Goal: Information Seeking & Learning: Understand process/instructions

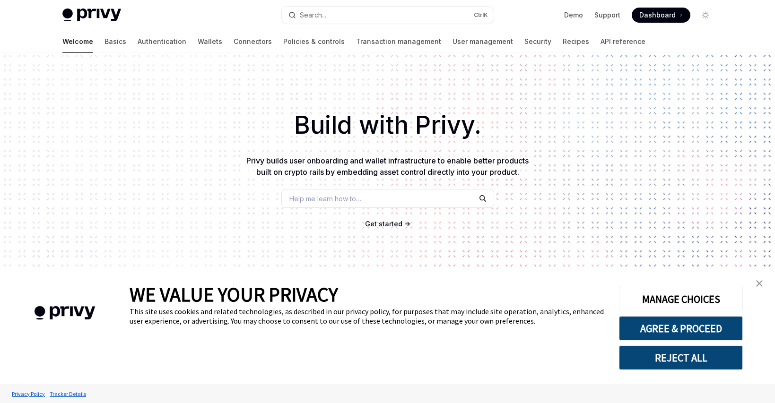
click at [760, 283] on img "close banner" at bounding box center [759, 283] width 7 height 7
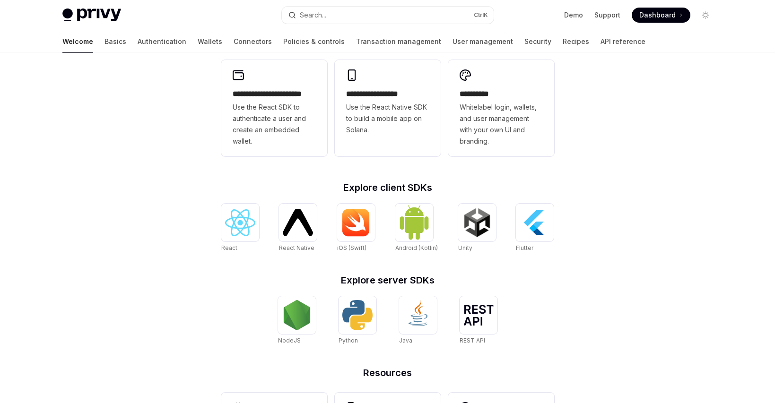
scroll to position [292, 0]
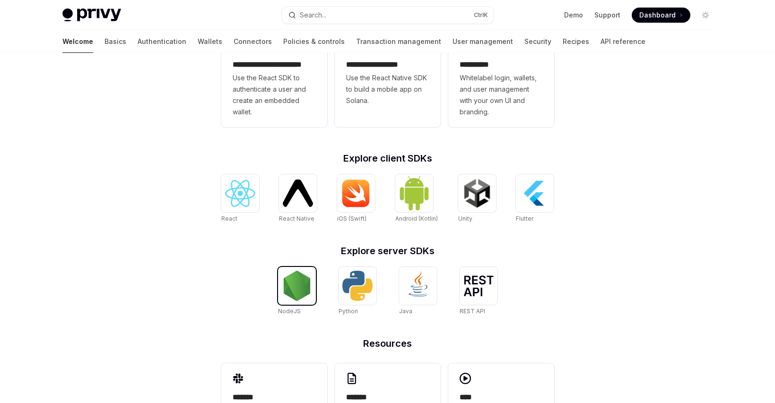
click at [299, 289] on img at bounding box center [297, 286] width 30 height 30
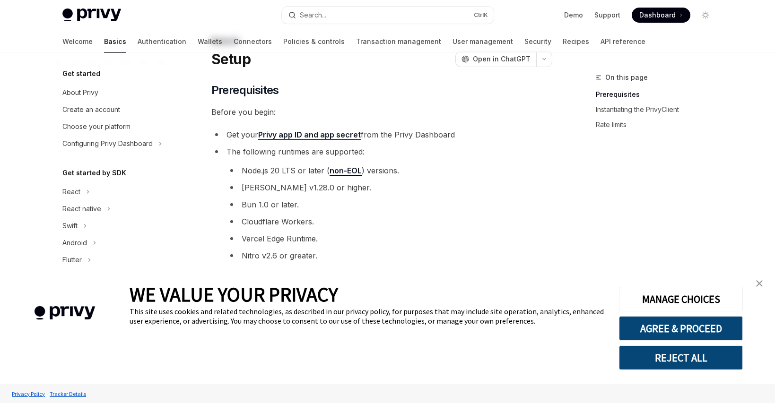
scroll to position [57, 0]
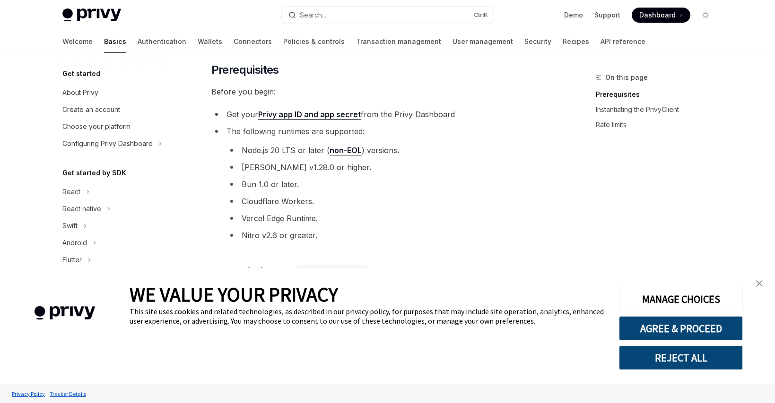
click at [754, 279] on link "close banner" at bounding box center [759, 283] width 19 height 19
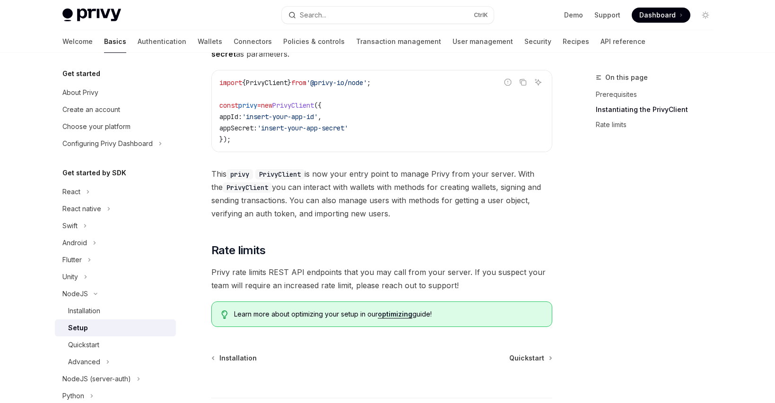
scroll to position [341, 0]
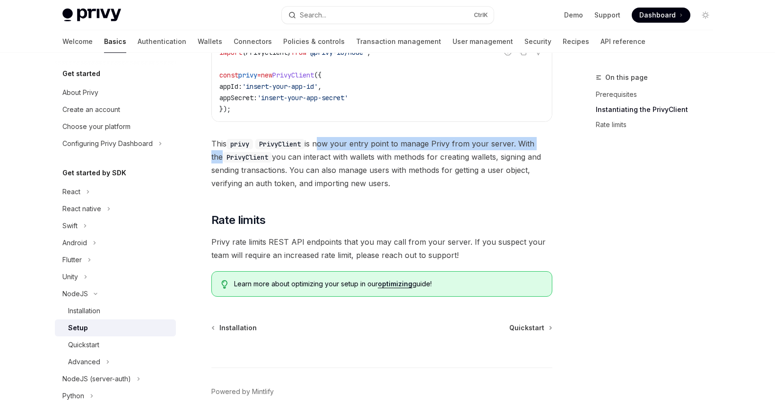
drag, startPoint x: 320, startPoint y: 140, endPoint x: 543, endPoint y: 141, distance: 223.7
click at [543, 141] on span "This privy PrivyClient is now your entry point to manage Privy from your server…" at bounding box center [381, 163] width 341 height 53
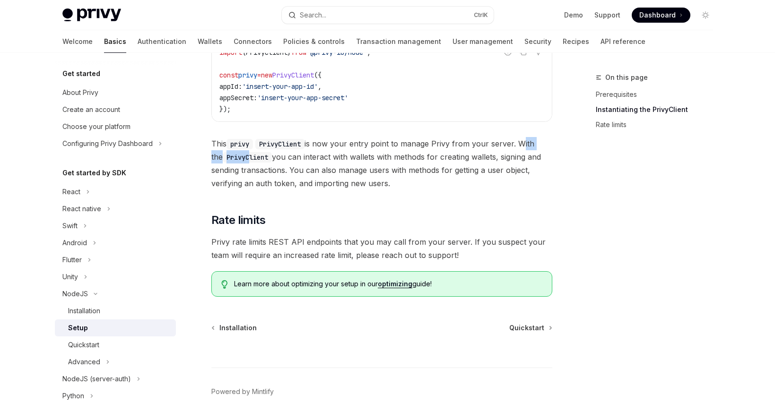
drag, startPoint x: 240, startPoint y: 155, endPoint x: 522, endPoint y: 148, distance: 282.0
click at [522, 148] on span "This privy PrivyClient is now your entry point to manage Privy from your server…" at bounding box center [381, 163] width 341 height 53
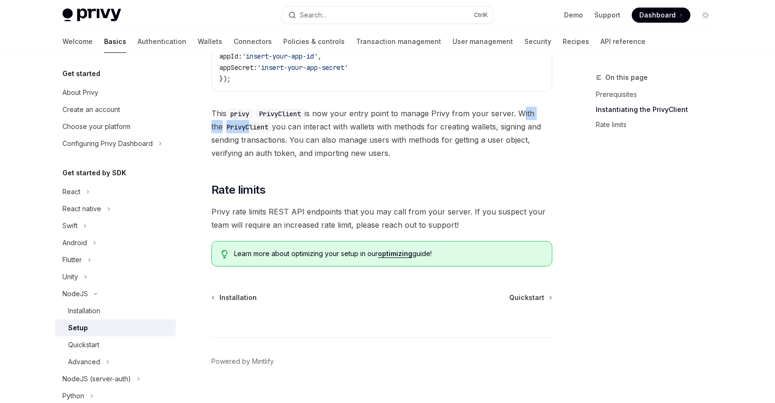
scroll to position [387, 0]
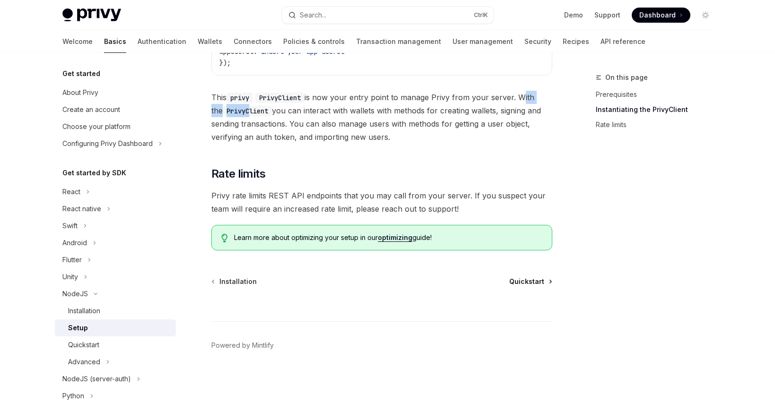
click at [524, 279] on span "Quickstart" at bounding box center [526, 281] width 35 height 9
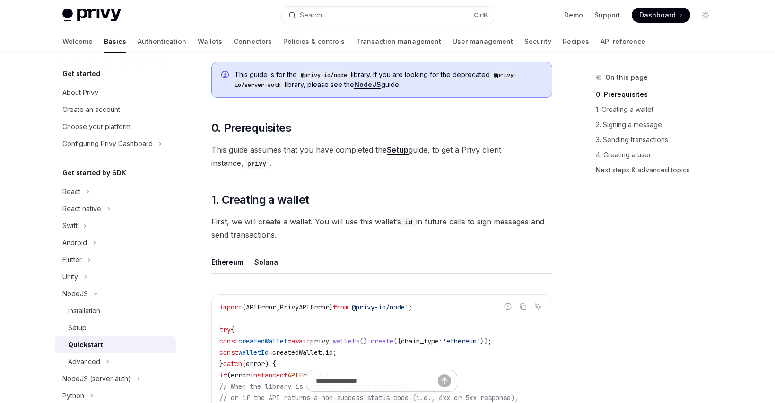
scroll to position [114, 0]
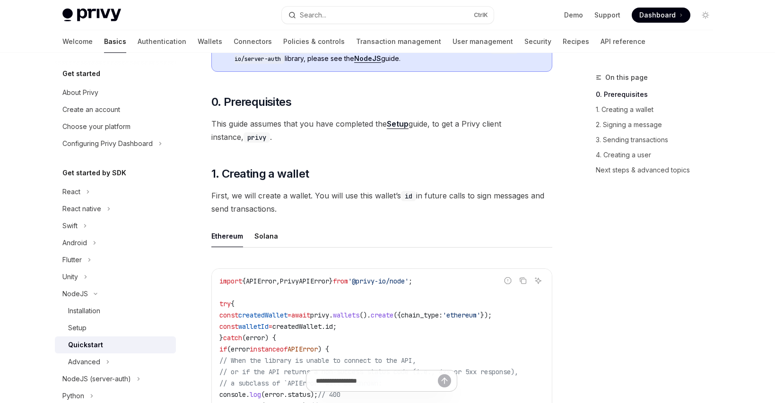
drag, startPoint x: 302, startPoint y: 122, endPoint x: 364, endPoint y: 123, distance: 62.0
click at [364, 123] on span "This guide assumes that you have completed the Setup guide, to get a Privy clie…" at bounding box center [381, 130] width 341 height 26
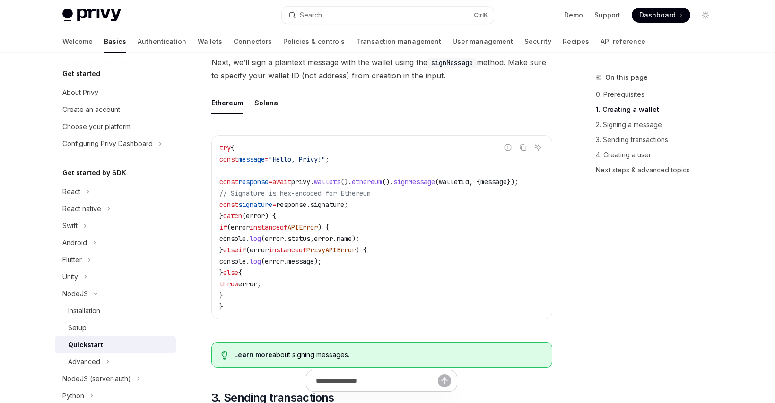
scroll to position [738, 0]
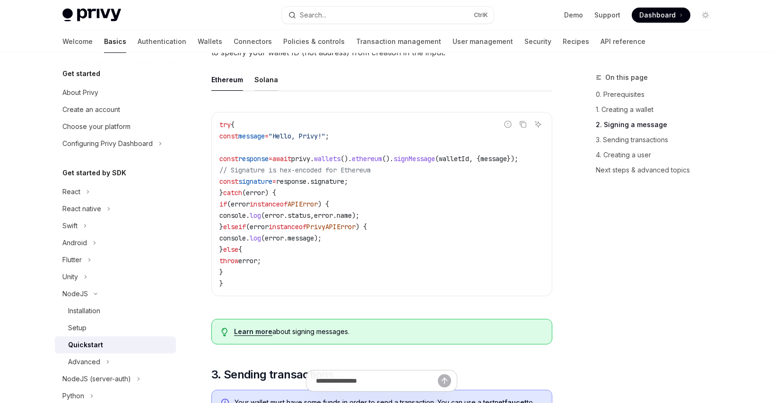
click at [258, 83] on div "Solana" at bounding box center [266, 80] width 24 height 22
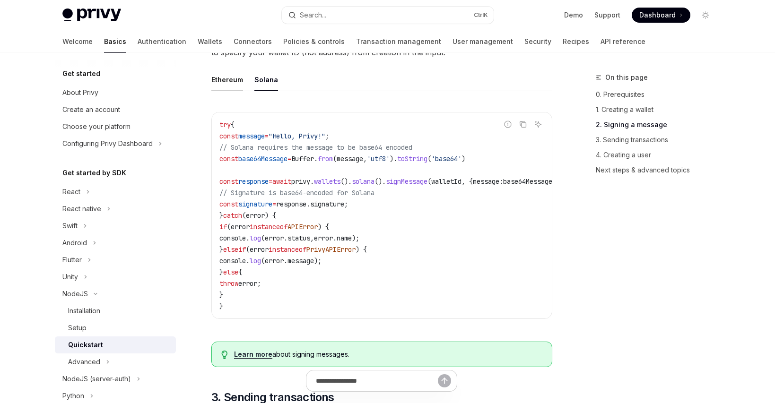
click at [224, 85] on div "Ethereum" at bounding box center [227, 80] width 32 height 22
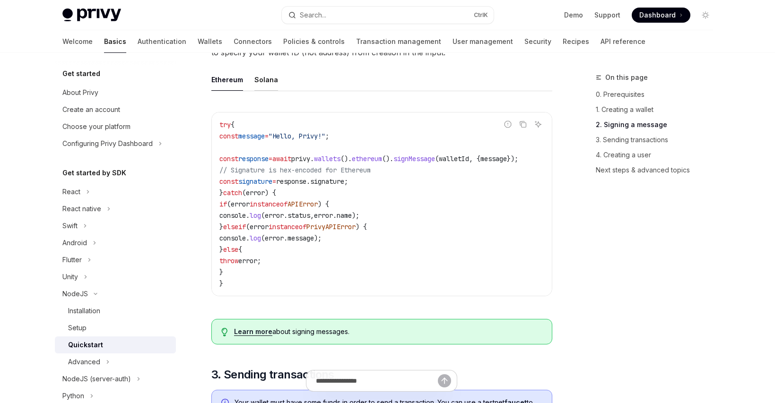
click at [254, 84] on div "Solana" at bounding box center [266, 80] width 24 height 22
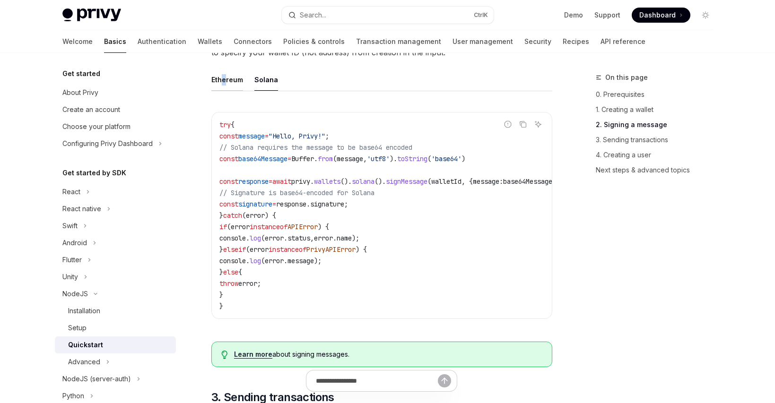
click at [223, 84] on div "Ethereum" at bounding box center [227, 80] width 32 height 22
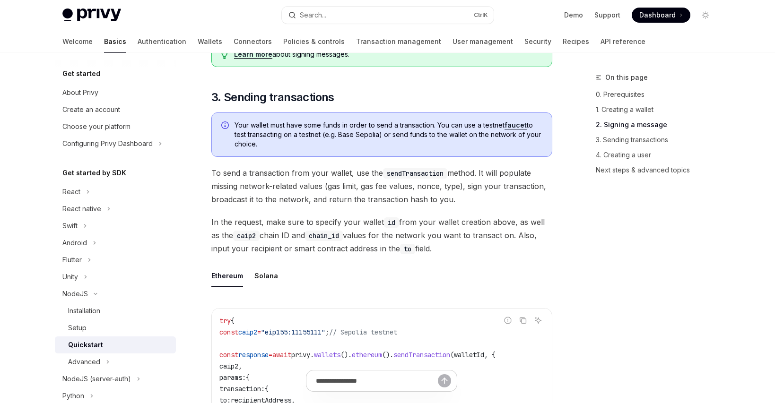
scroll to position [1022, 0]
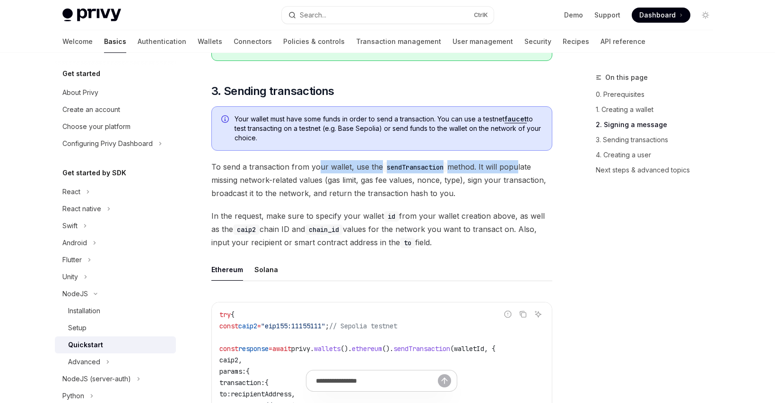
drag, startPoint x: 316, startPoint y: 175, endPoint x: 518, endPoint y: 172, distance: 201.5
click at [518, 172] on span "To send a transaction from your wallet, use the sendTransaction method. It will…" at bounding box center [381, 180] width 341 height 40
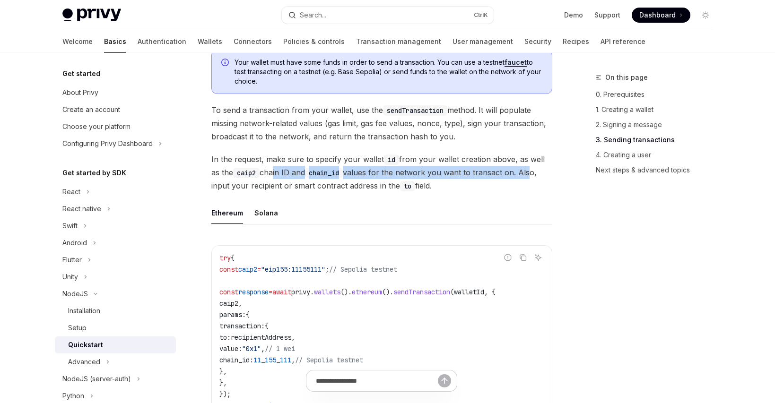
drag, startPoint x: 272, startPoint y: 179, endPoint x: 531, endPoint y: 179, distance: 258.2
click at [531, 179] on span "In the request, make sure to specify your wallet id from your wallet creation a…" at bounding box center [381, 173] width 341 height 40
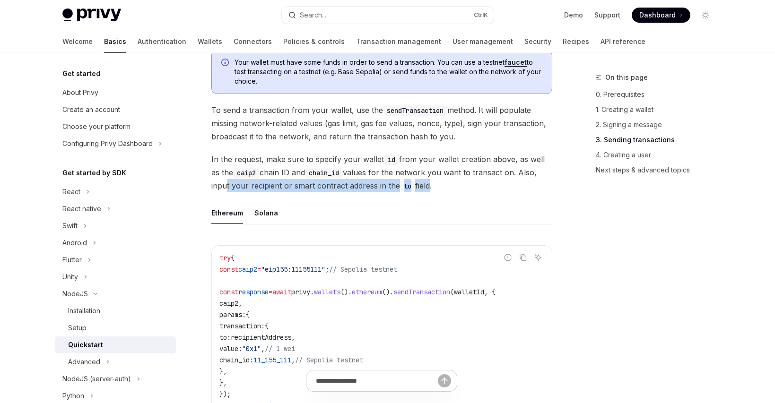
drag, startPoint x: 223, startPoint y: 192, endPoint x: 429, endPoint y: 192, distance: 206.2
click at [428, 192] on span "In the request, make sure to specify your wallet id from your wallet creation a…" at bounding box center [381, 173] width 341 height 40
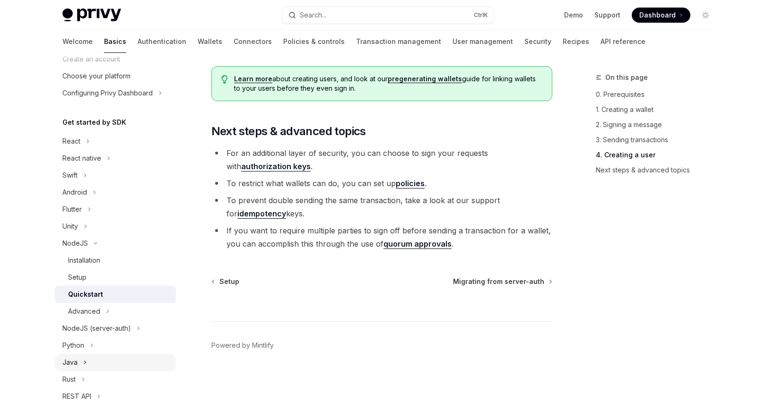
scroll to position [114, 0]
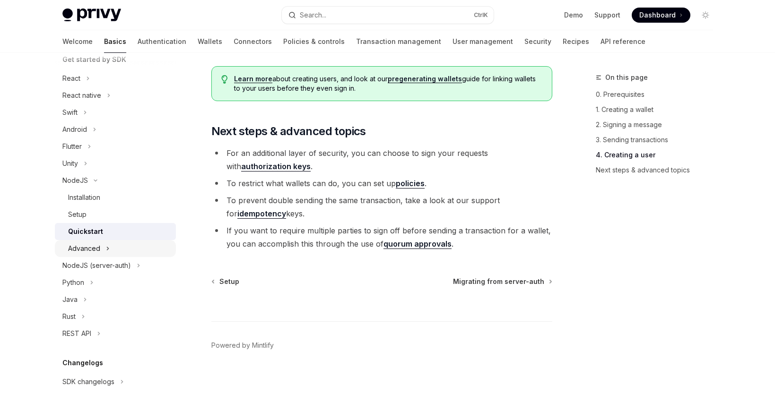
click at [101, 245] on button "Advanced" at bounding box center [115, 248] width 121 height 17
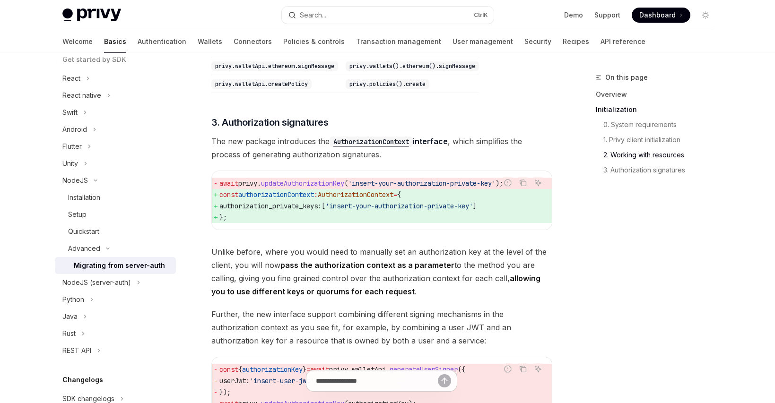
scroll to position [965, 0]
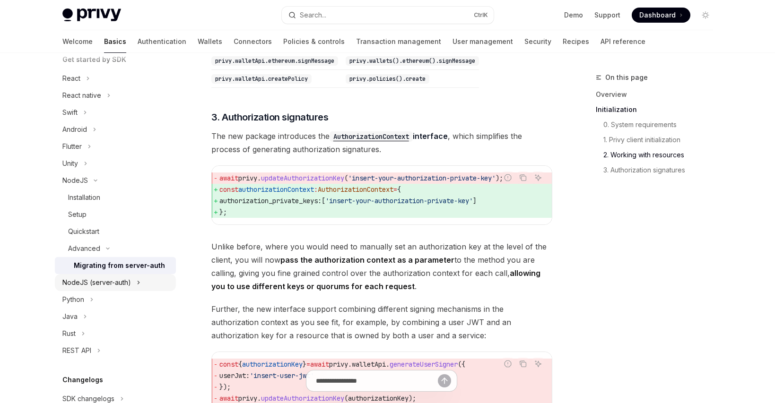
click at [85, 283] on div "NodeJS (server-auth)" at bounding box center [96, 282] width 69 height 11
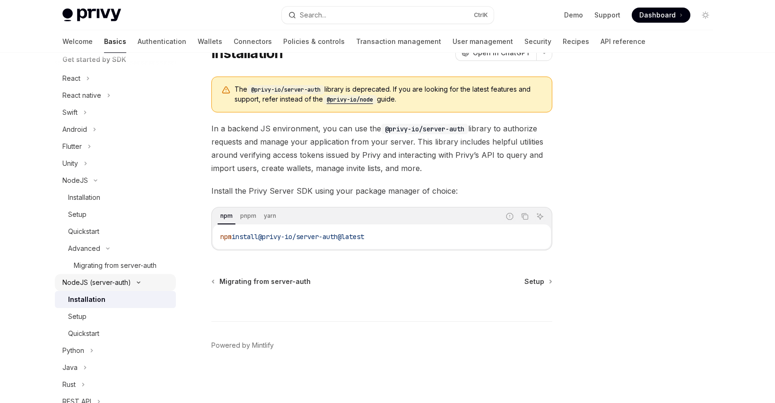
scroll to position [43, 0]
click at [99, 310] on link "Setup" at bounding box center [115, 316] width 121 height 17
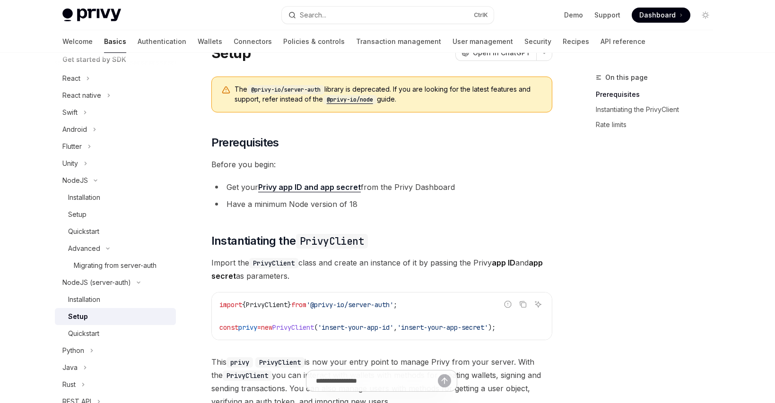
click at [99, 324] on link "Setup" at bounding box center [115, 316] width 121 height 17
click at [99, 330] on div "Quickstart" at bounding box center [83, 333] width 31 height 11
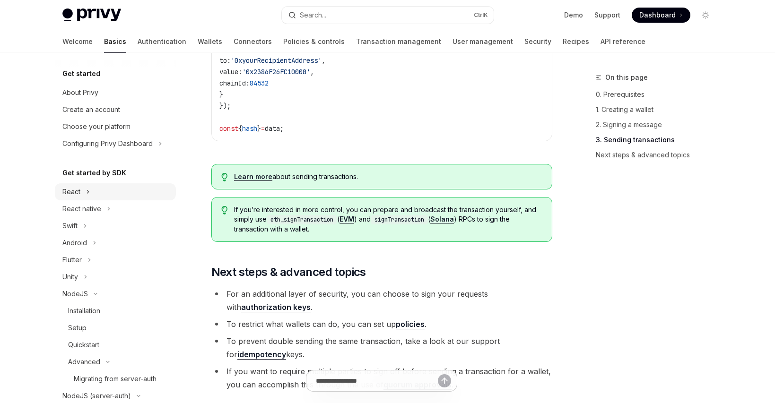
scroll to position [915, 0]
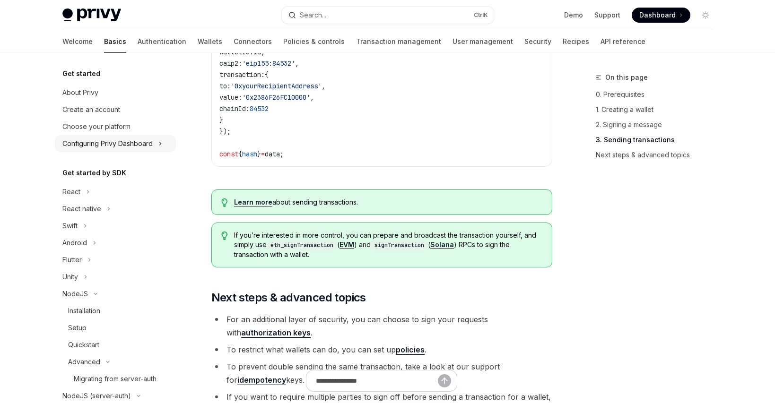
click at [130, 144] on div "Configuring Privy Dashboard" at bounding box center [107, 143] width 90 height 11
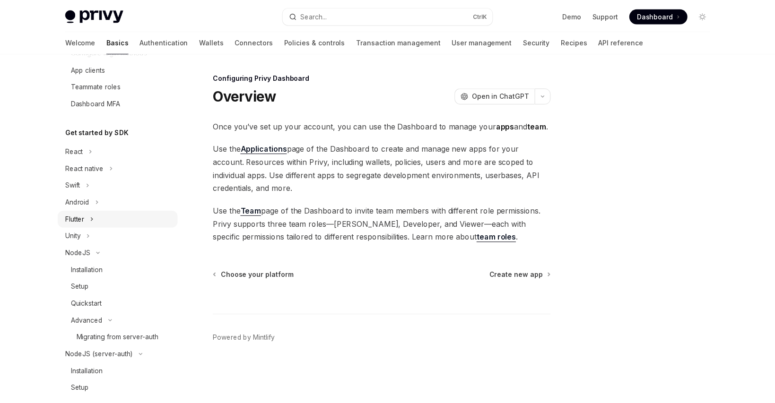
scroll to position [170, 0]
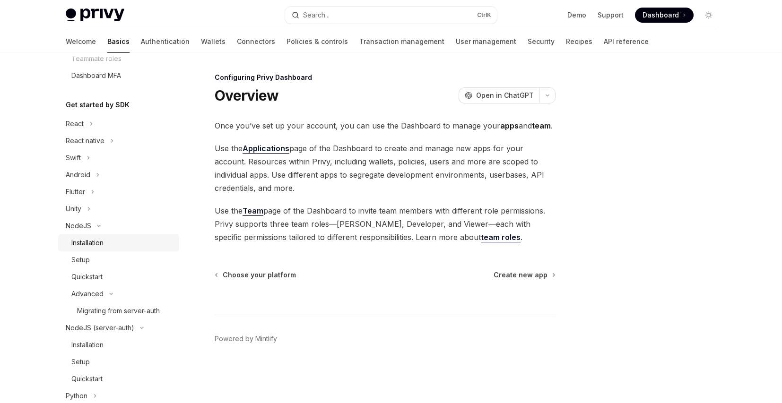
click at [120, 240] on div "Installation" at bounding box center [122, 242] width 102 height 11
type textarea "*"
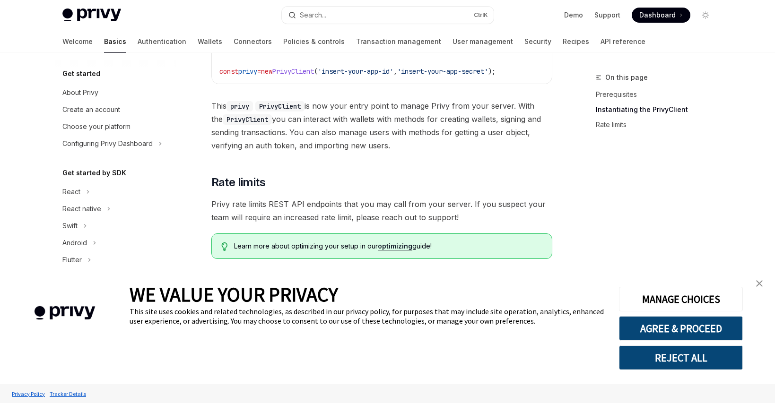
scroll to position [307, 0]
